Goal: Information Seeking & Learning: Learn about a topic

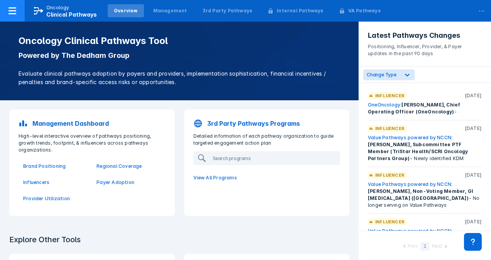
click at [14, 13] on icon at bounding box center [12, 10] width 8 height 7
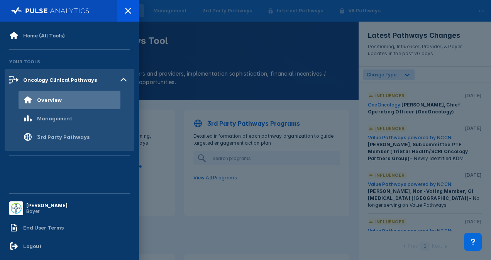
click at [172, 33] on div at bounding box center [245, 130] width 491 height 260
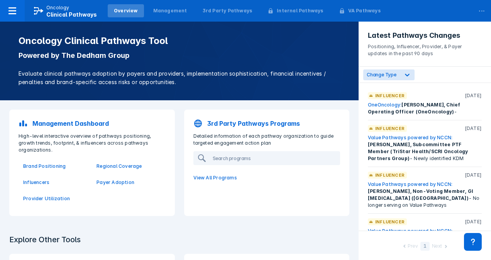
click at [172, 33] on div "Oncology Clinical Pathways Tool Powered by The Dedham Group Evaluate clinical p…" at bounding box center [179, 61] width 358 height 79
click at [123, 10] on div "Overview" at bounding box center [126, 10] width 24 height 7
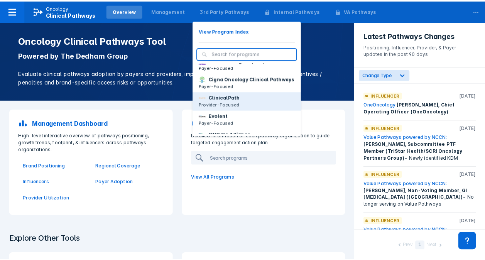
scroll to position [7, 0]
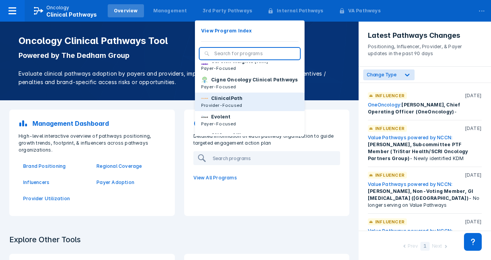
click at [216, 102] on p "ClinicalPath" at bounding box center [226, 98] width 31 height 7
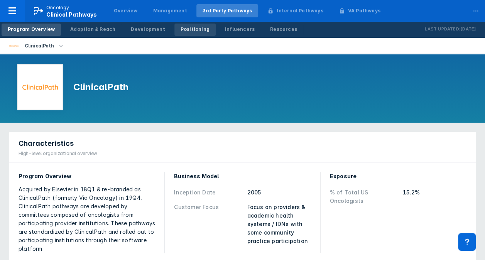
click at [191, 31] on div "Positioning" at bounding box center [195, 29] width 29 height 7
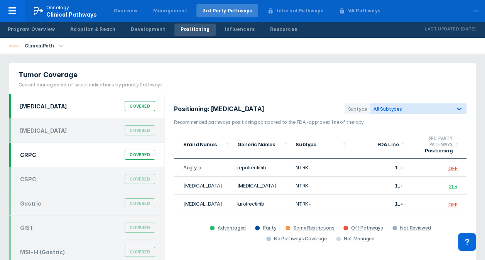
click at [106, 152] on div "CRPC Covered" at bounding box center [87, 154] width 144 height 15
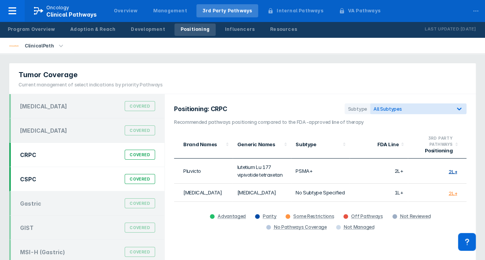
click at [84, 180] on div "CSPC Covered" at bounding box center [87, 179] width 144 height 15
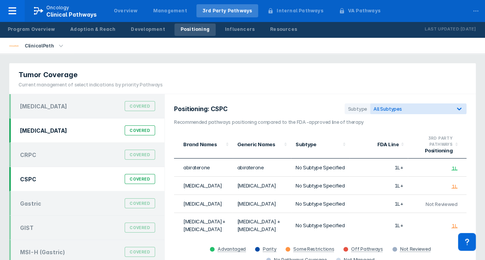
click at [109, 134] on div "[MEDICAL_DATA] Covered" at bounding box center [87, 130] width 144 height 15
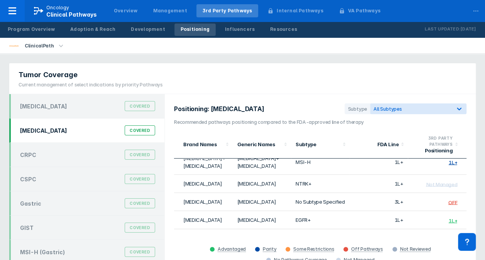
scroll to position [125, 0]
click at [42, 30] on div "Program Overview" at bounding box center [31, 29] width 47 height 7
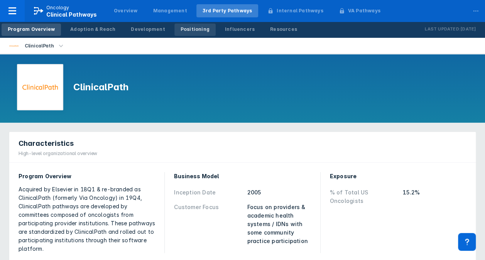
click at [183, 30] on div "Positioning" at bounding box center [195, 29] width 29 height 7
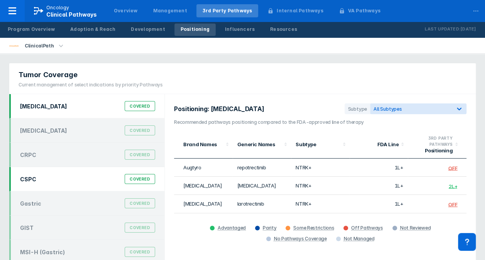
click at [79, 178] on div "CSPC Covered" at bounding box center [87, 179] width 144 height 15
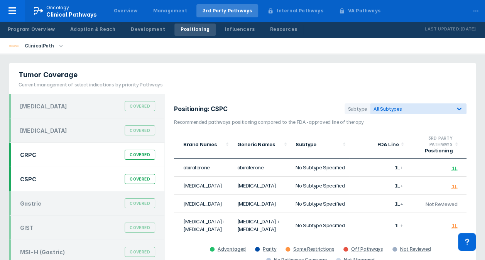
click at [86, 153] on div "CRPC Covered" at bounding box center [87, 154] width 144 height 15
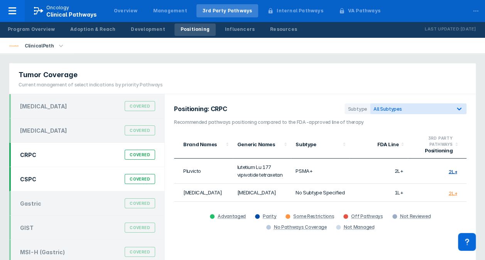
click at [68, 178] on div "CSPC Covered" at bounding box center [87, 179] width 144 height 15
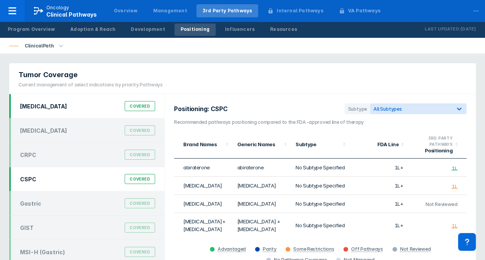
click at [84, 103] on div "[MEDICAL_DATA] Covered" at bounding box center [87, 106] width 144 height 15
